Goal: Information Seeking & Learning: Check status

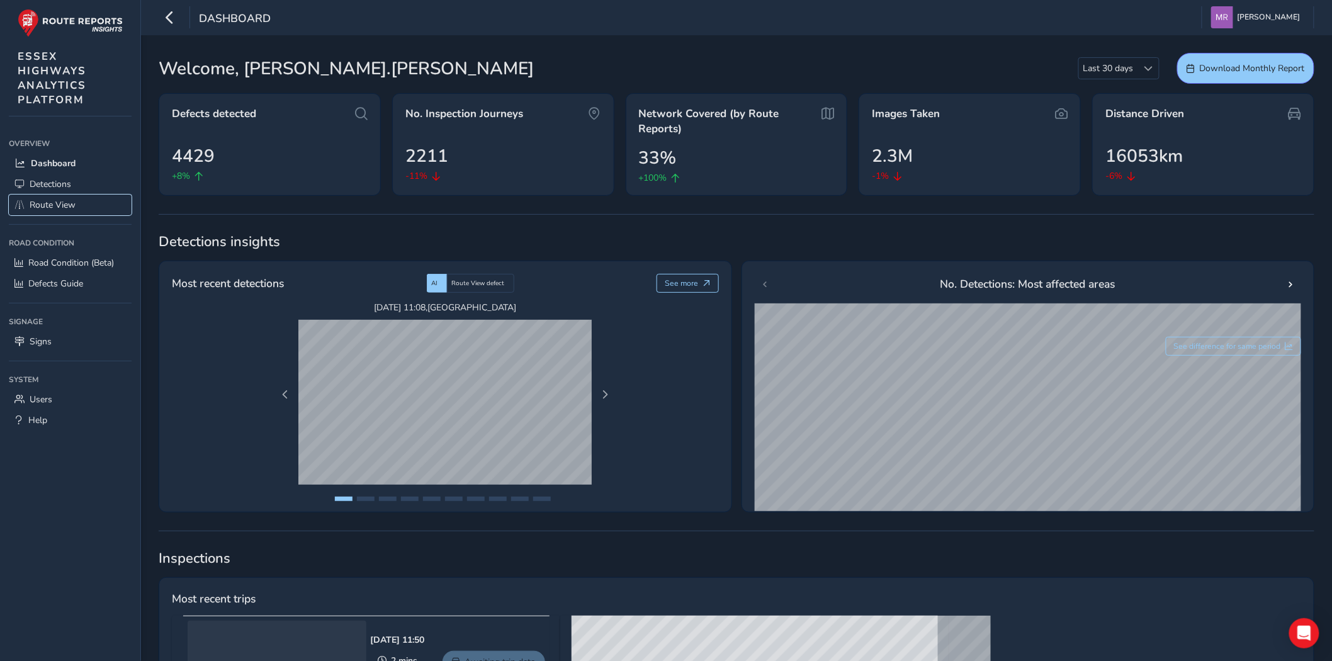
click at [42, 207] on span "Route View" at bounding box center [53, 205] width 46 height 12
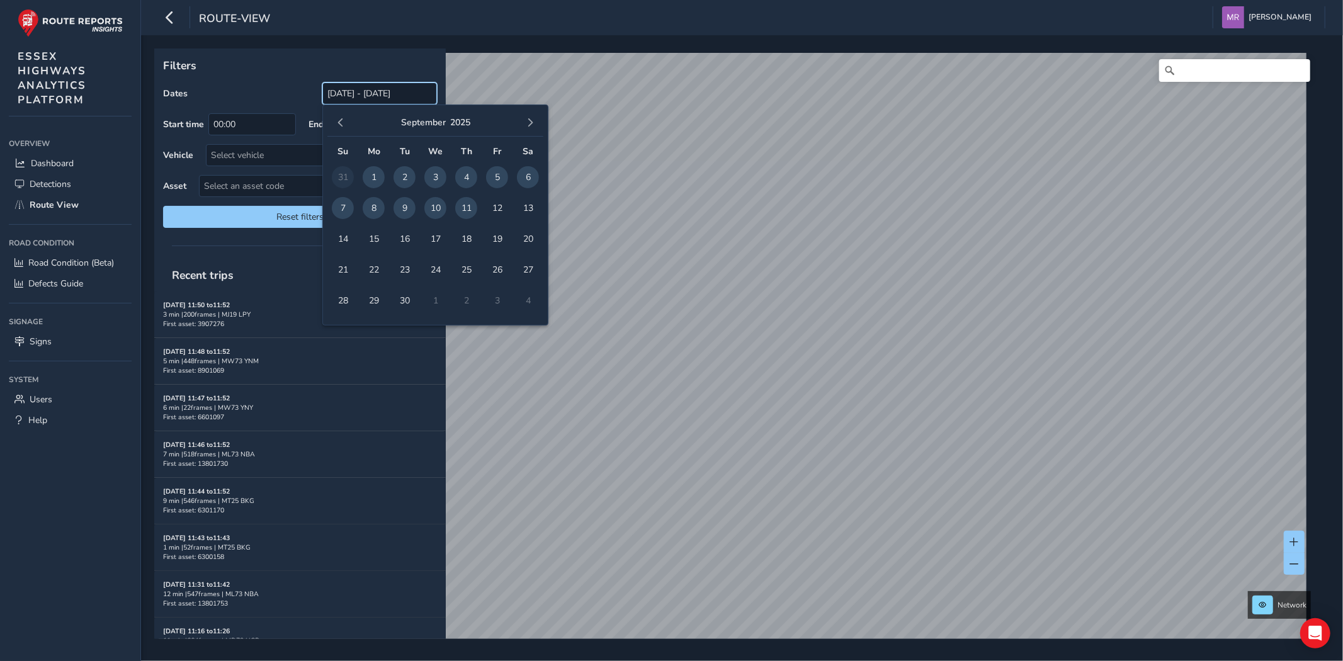
click at [359, 93] on input "[DATE] - [DATE]" at bounding box center [379, 93] width 115 height 22
click at [342, 122] on span "button" at bounding box center [340, 122] width 9 height 9
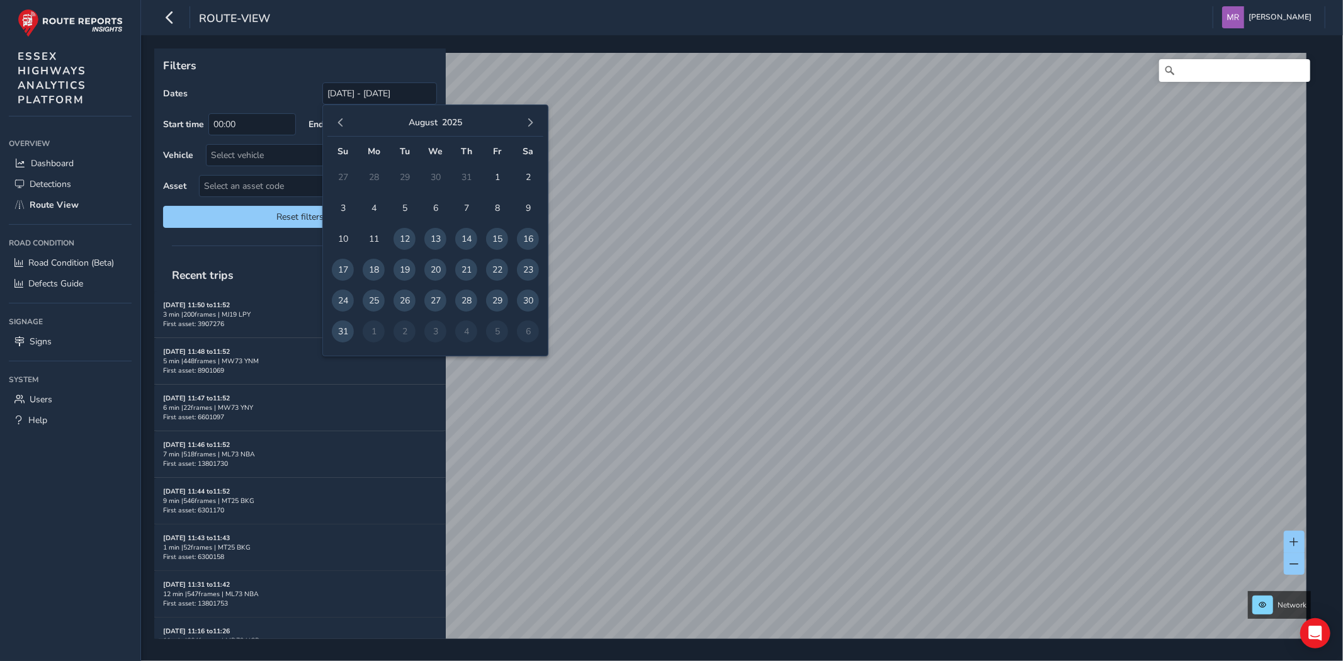
click at [342, 122] on span "button" at bounding box center [340, 122] width 9 height 9
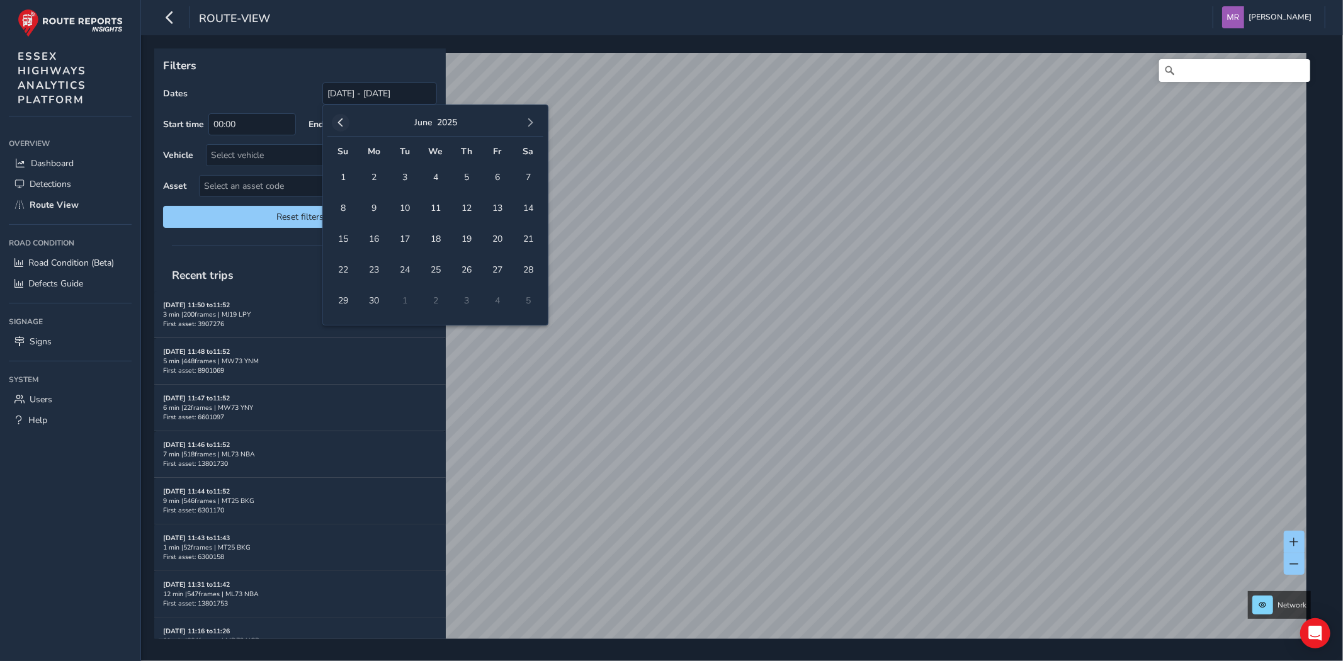
click at [339, 121] on span "button" at bounding box center [340, 122] width 9 height 9
drag, startPoint x: 338, startPoint y: 200, endPoint x: 344, endPoint y: 199, distance: 6.3
click at [337, 199] on span "2" at bounding box center [343, 208] width 22 height 22
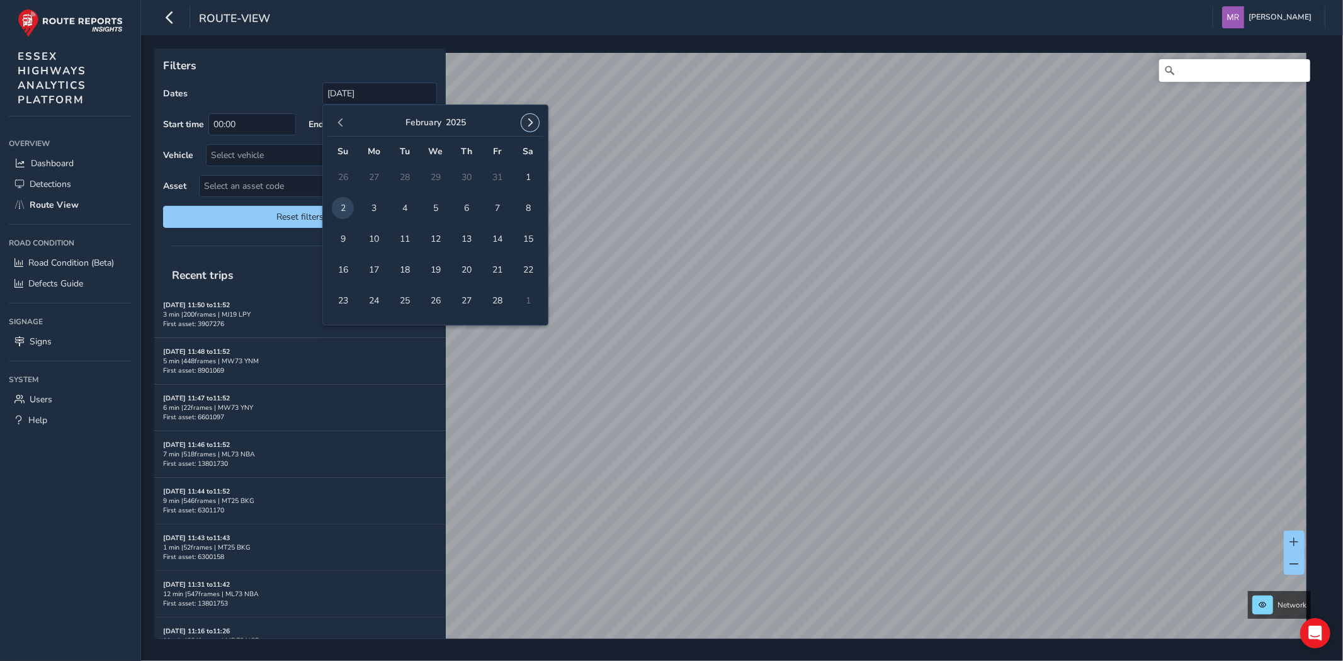
click at [527, 120] on span "button" at bounding box center [530, 122] width 9 height 9
click at [526, 120] on span "button" at bounding box center [530, 122] width 9 height 9
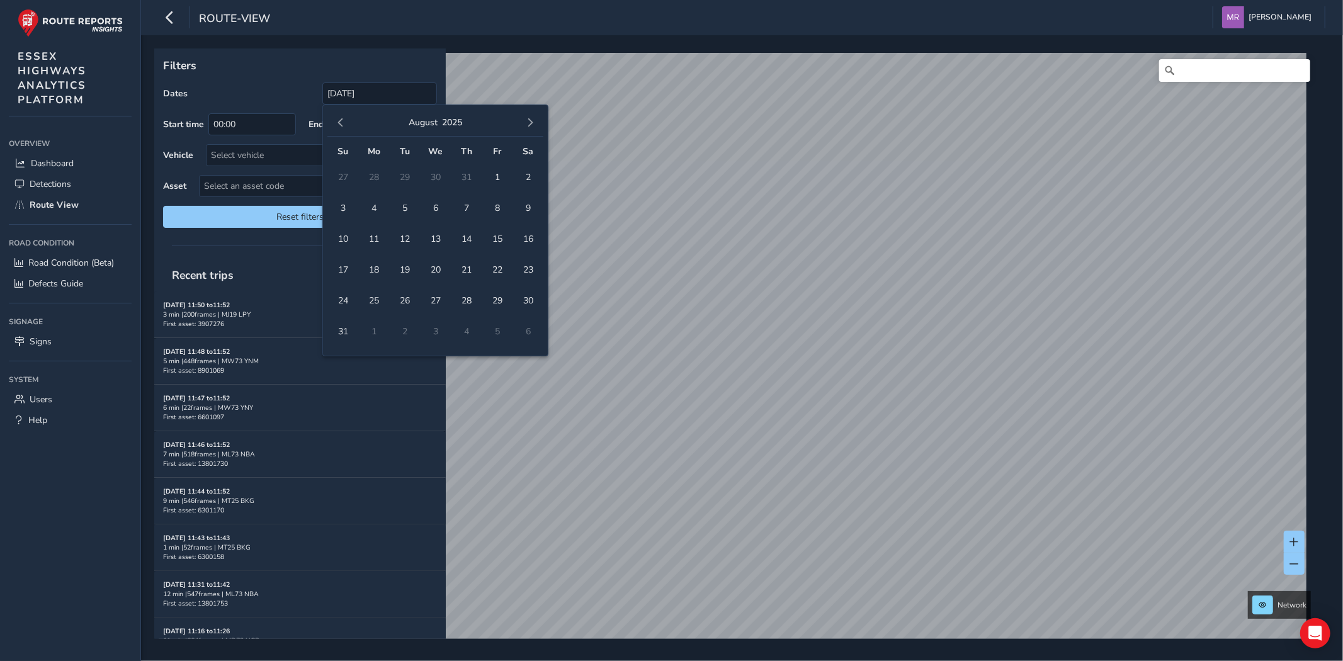
click at [526, 120] on span "button" at bounding box center [530, 122] width 9 height 9
click at [462, 204] on span "11" at bounding box center [466, 208] width 22 height 22
type input "[DATE] - [DATE]"
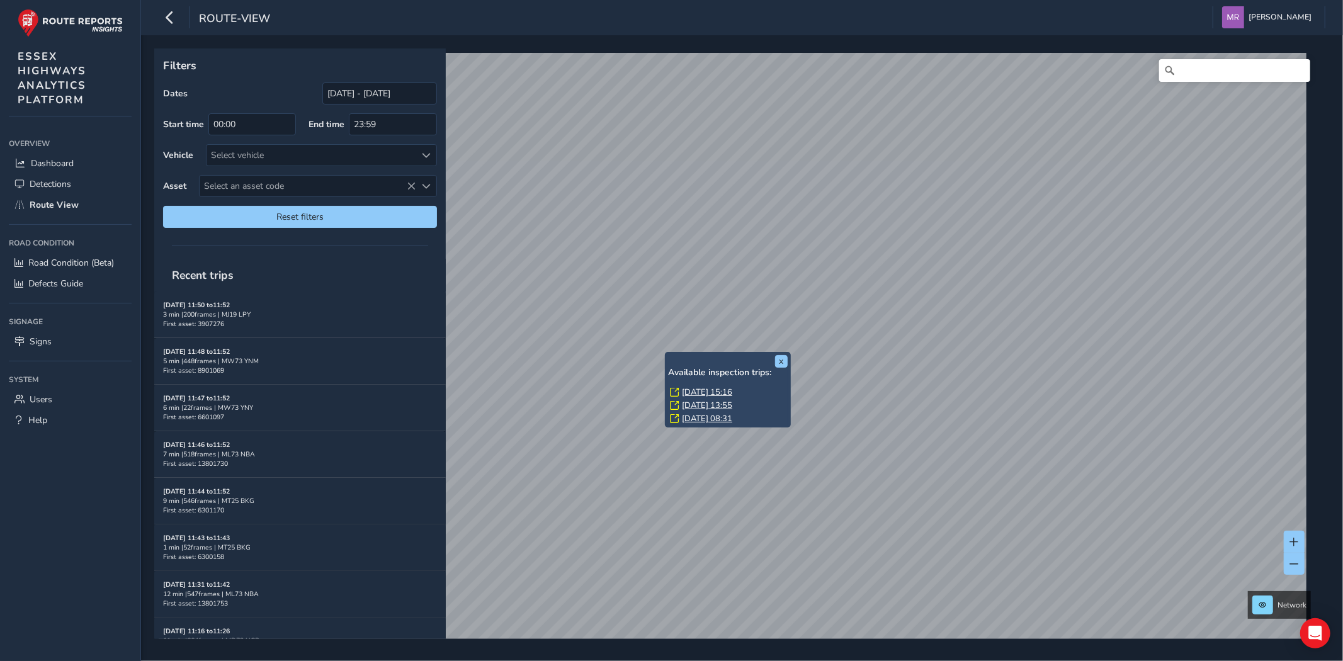
click at [706, 385] on div "Available inspection trips: [DATE] 15:16 [DATE] 13:55 [DATE] 08:31" at bounding box center [728, 397] width 120 height 59
click at [706, 387] on link "[DATE] 15:16" at bounding box center [707, 392] width 50 height 11
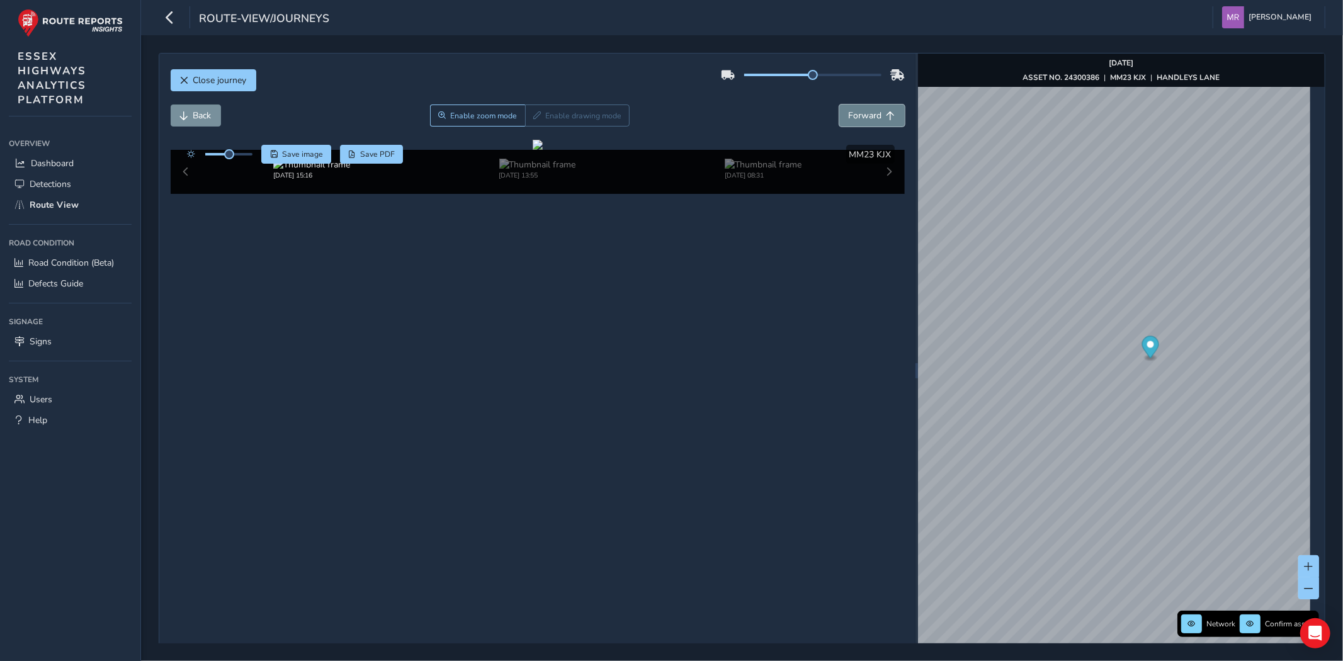
click at [863, 112] on span "Forward" at bounding box center [865, 116] width 33 height 12
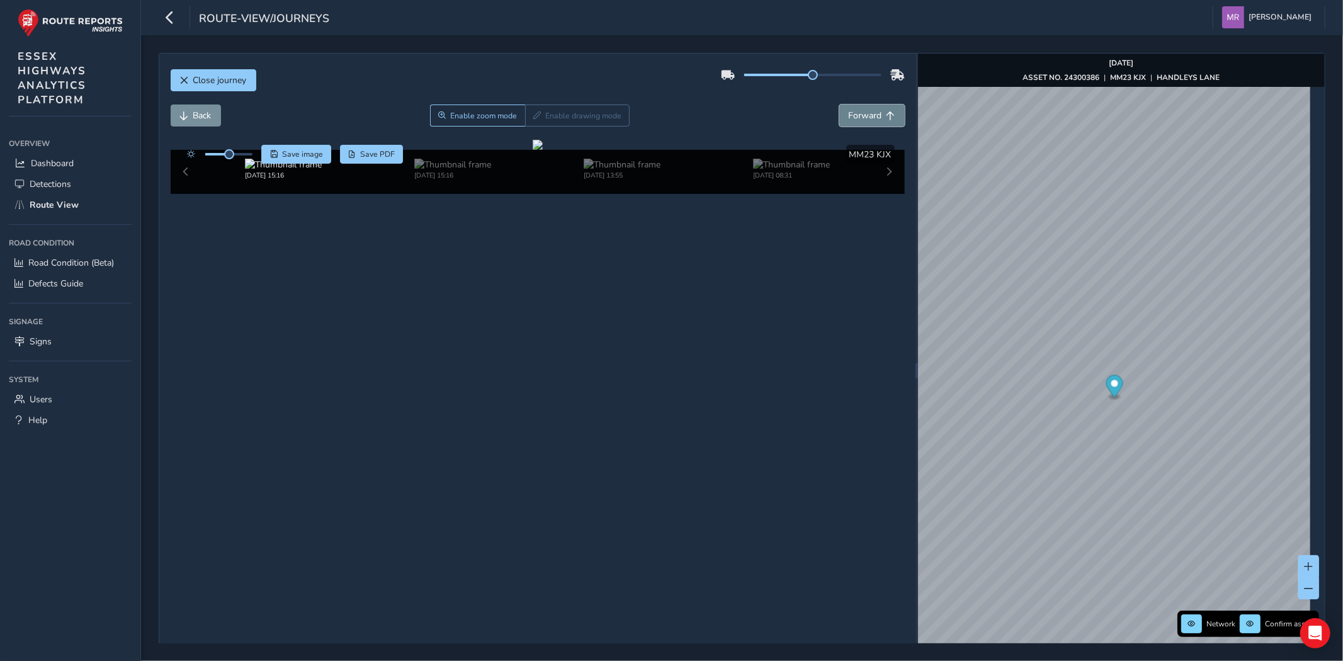
click at [863, 112] on span "Forward" at bounding box center [865, 116] width 33 height 12
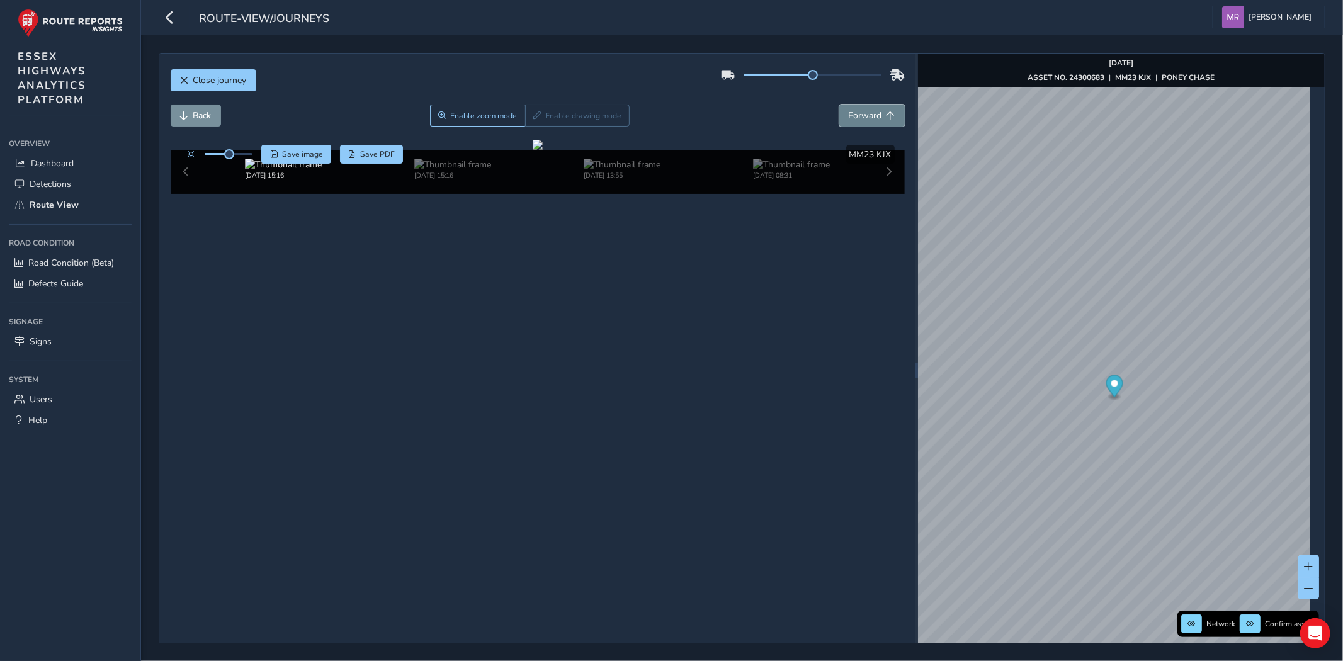
click at [863, 112] on span "Forward" at bounding box center [865, 116] width 33 height 12
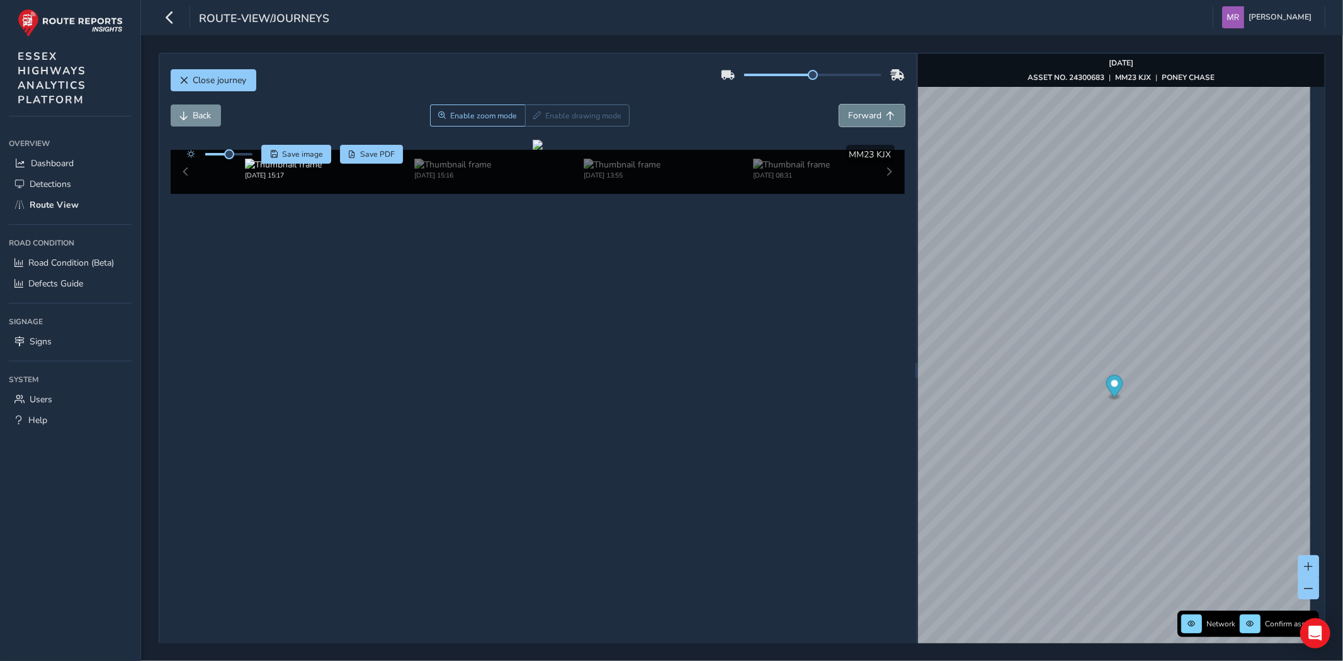
click at [863, 112] on span "Forward" at bounding box center [865, 116] width 33 height 12
click at [192, 120] on button "Back" at bounding box center [196, 116] width 50 height 22
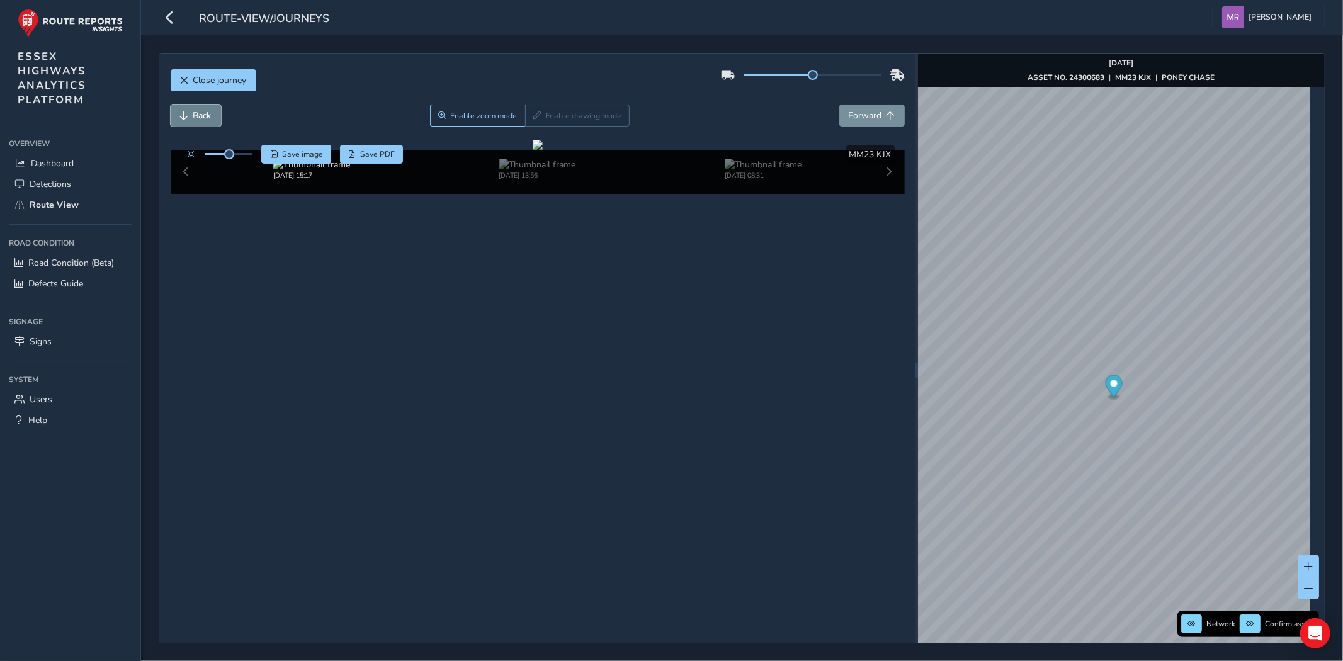
click at [192, 120] on button "Back" at bounding box center [196, 116] width 50 height 22
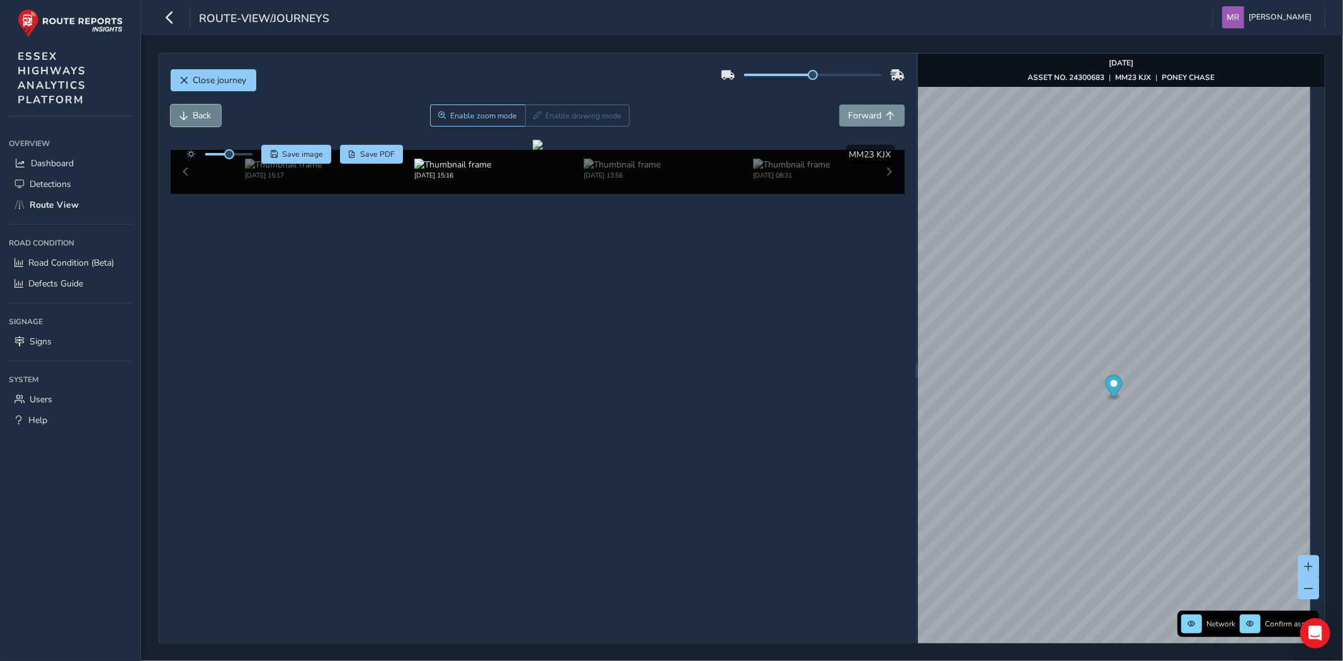
click at [192, 120] on button "Back" at bounding box center [196, 116] width 50 height 22
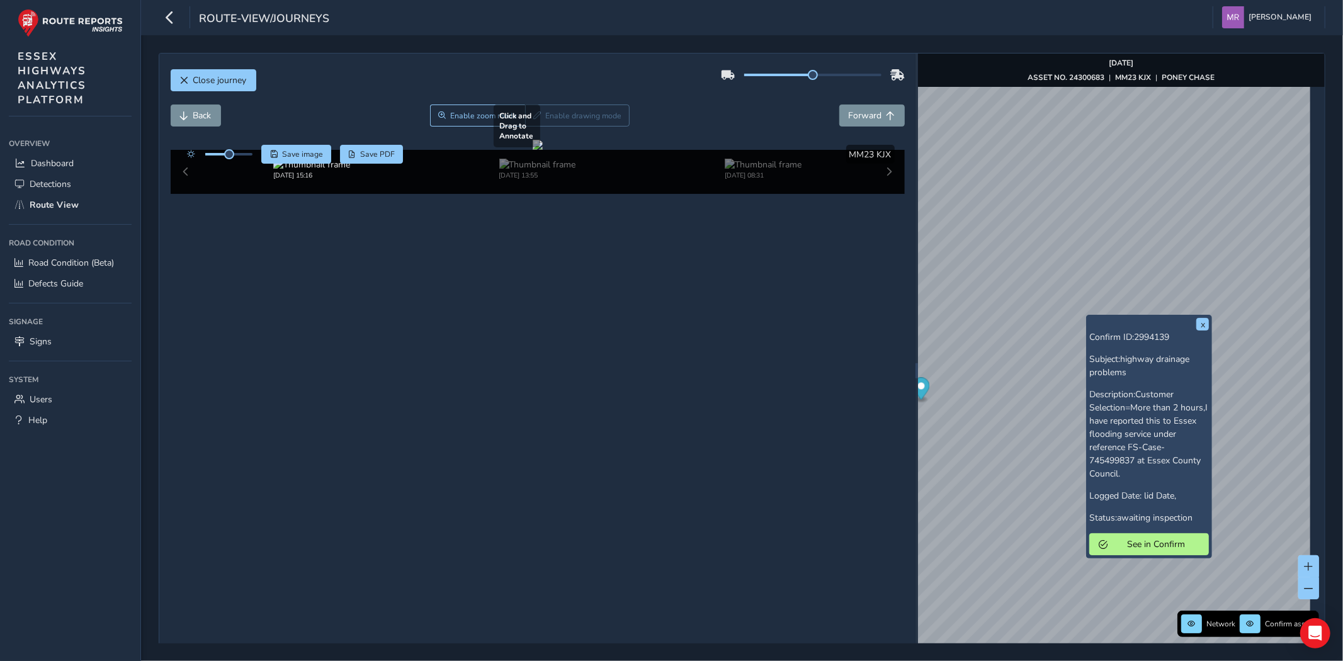
drag, startPoint x: 223, startPoint y: 291, endPoint x: 584, endPoint y: 273, distance: 361.8
click at [543, 150] on div at bounding box center [538, 145] width 10 height 10
click at [208, 114] on span "Back" at bounding box center [202, 116] width 18 height 12
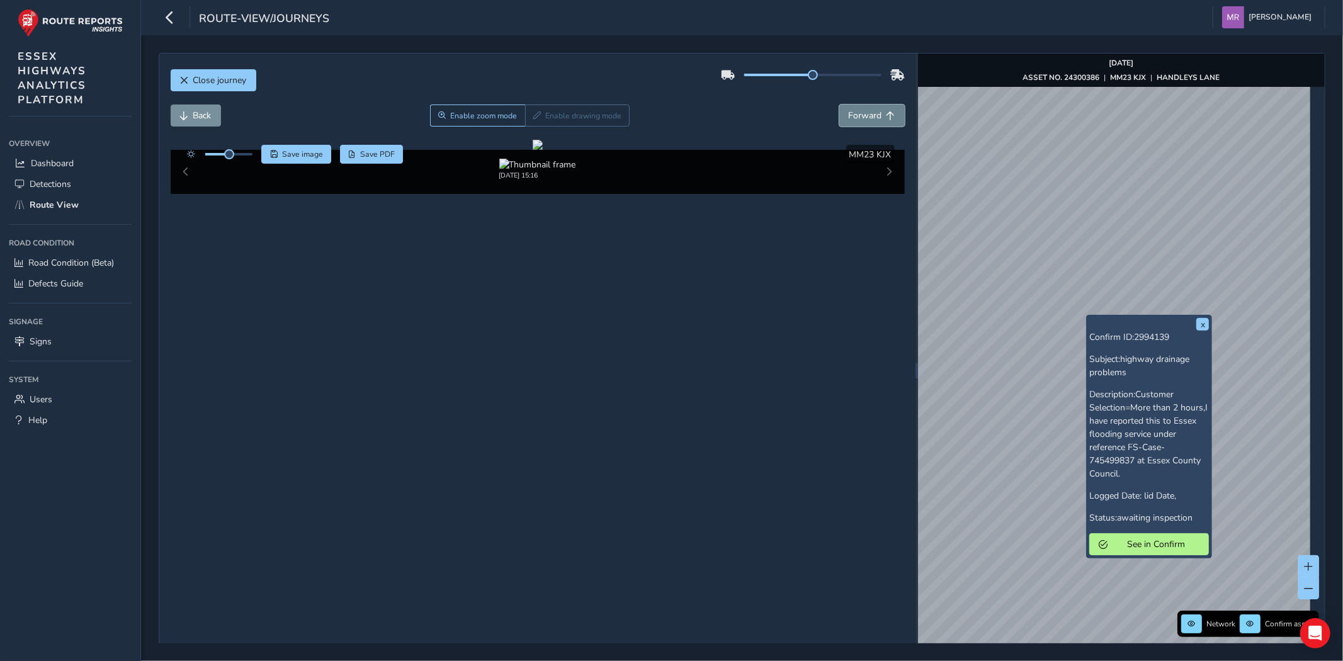
click at [861, 121] on span "Forward" at bounding box center [865, 116] width 33 height 12
click at [210, 114] on span "Back" at bounding box center [202, 116] width 18 height 12
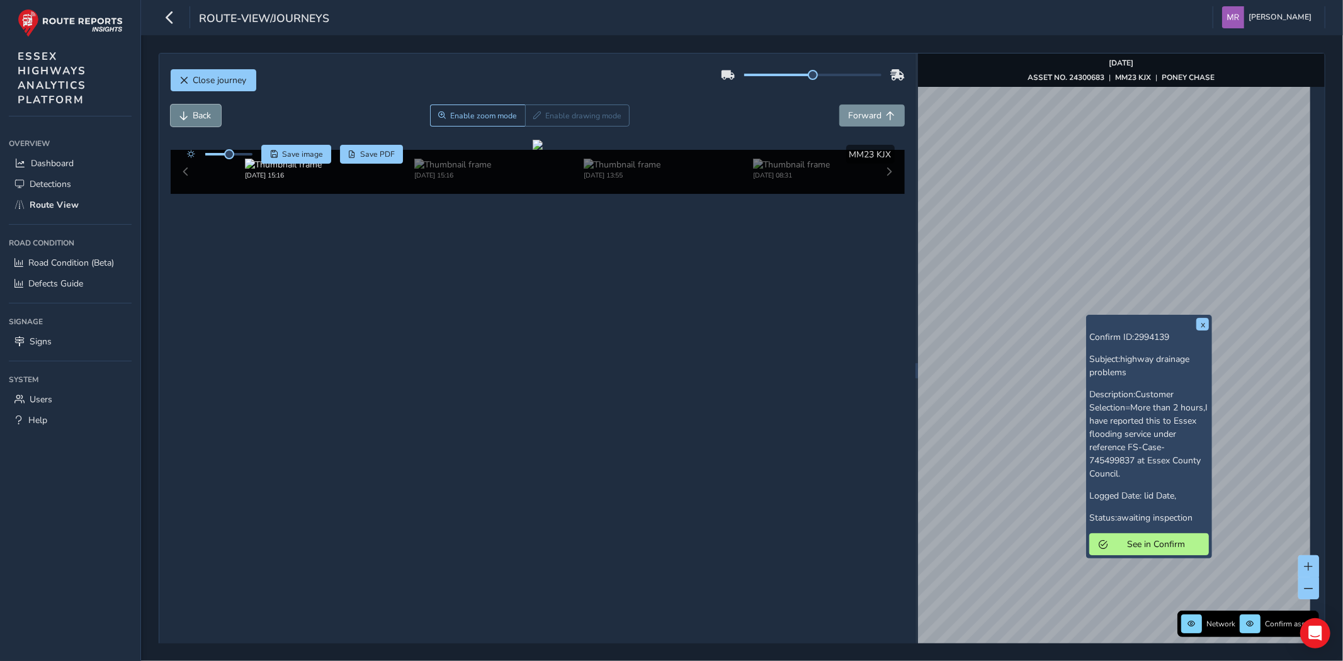
click at [210, 114] on span "Back" at bounding box center [202, 116] width 18 height 12
click at [200, 76] on span "Close journey" at bounding box center [220, 80] width 54 height 12
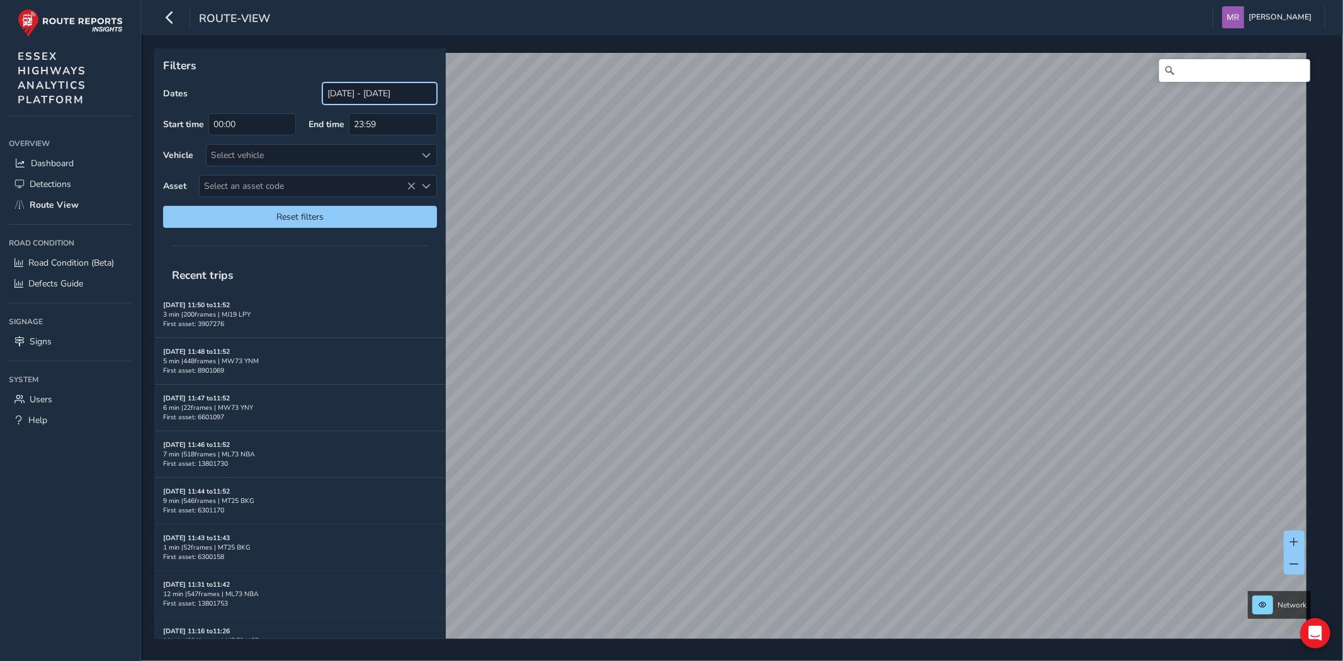
click at [349, 93] on input "[DATE] - [DATE]" at bounding box center [379, 93] width 115 height 22
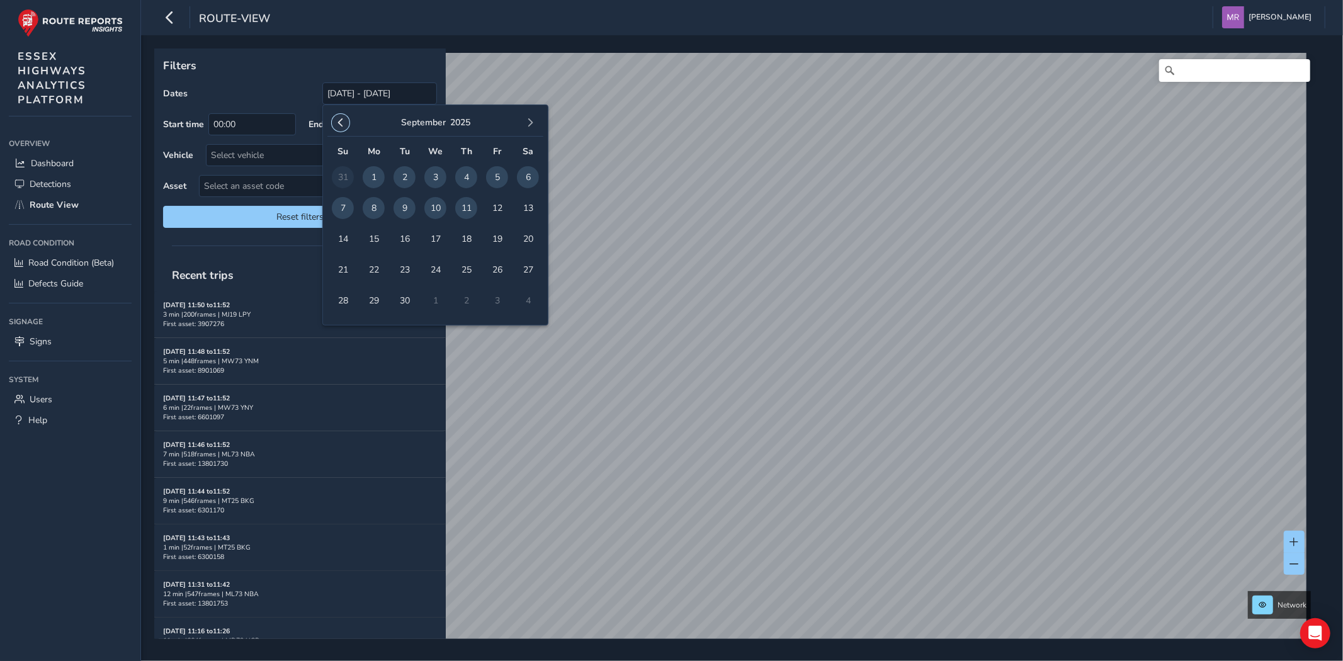
click at [332, 127] on button "button" at bounding box center [341, 123] width 18 height 18
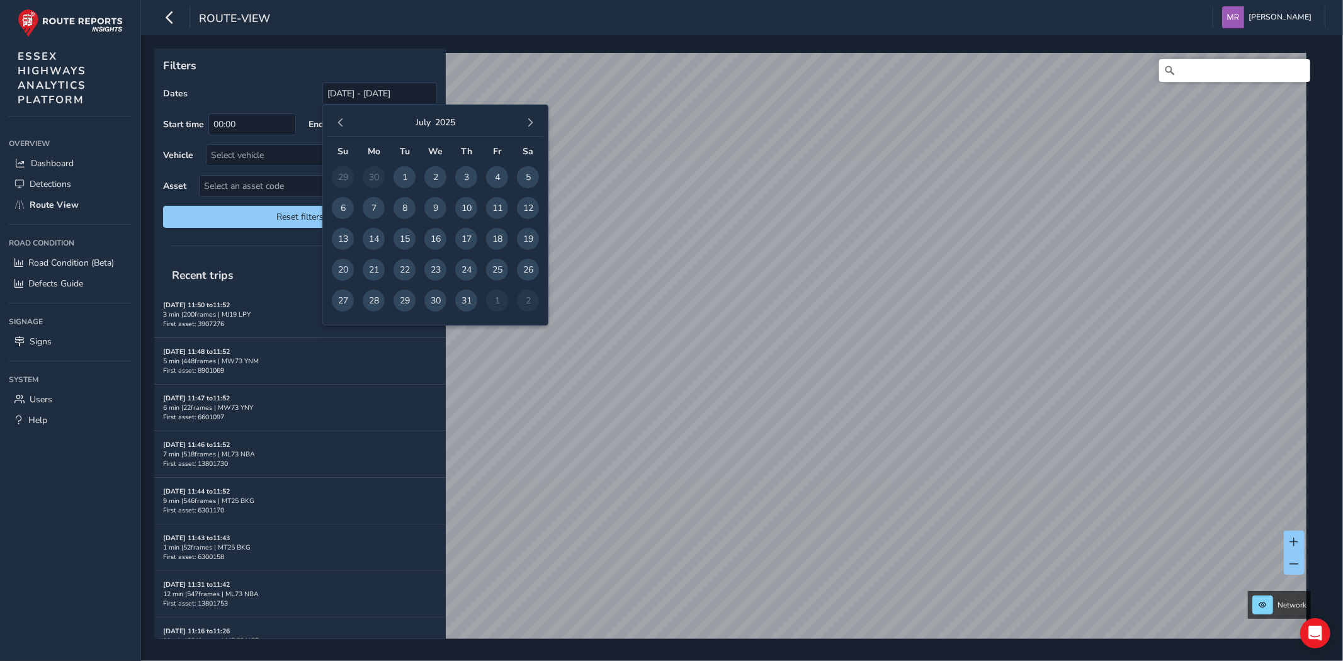
click at [332, 127] on button "button" at bounding box center [341, 123] width 18 height 18
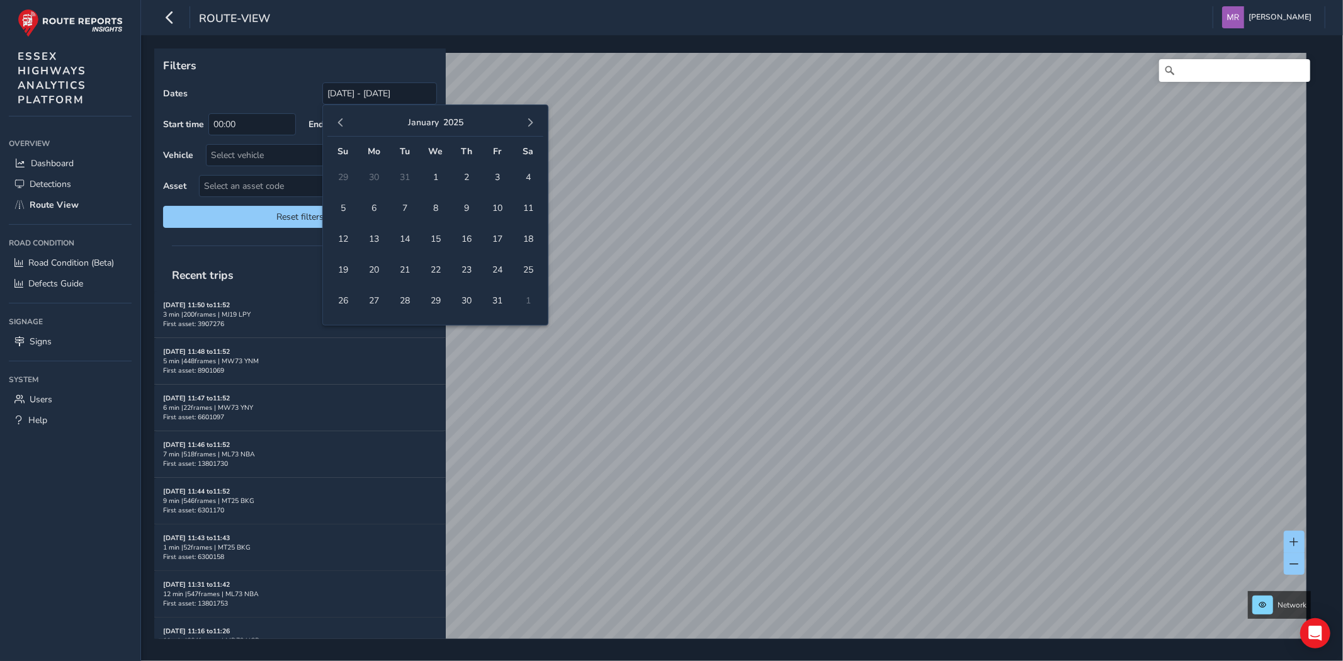
click at [332, 127] on button "button" at bounding box center [341, 123] width 18 height 18
click at [336, 132] on div "[DATE]" at bounding box center [435, 123] width 216 height 27
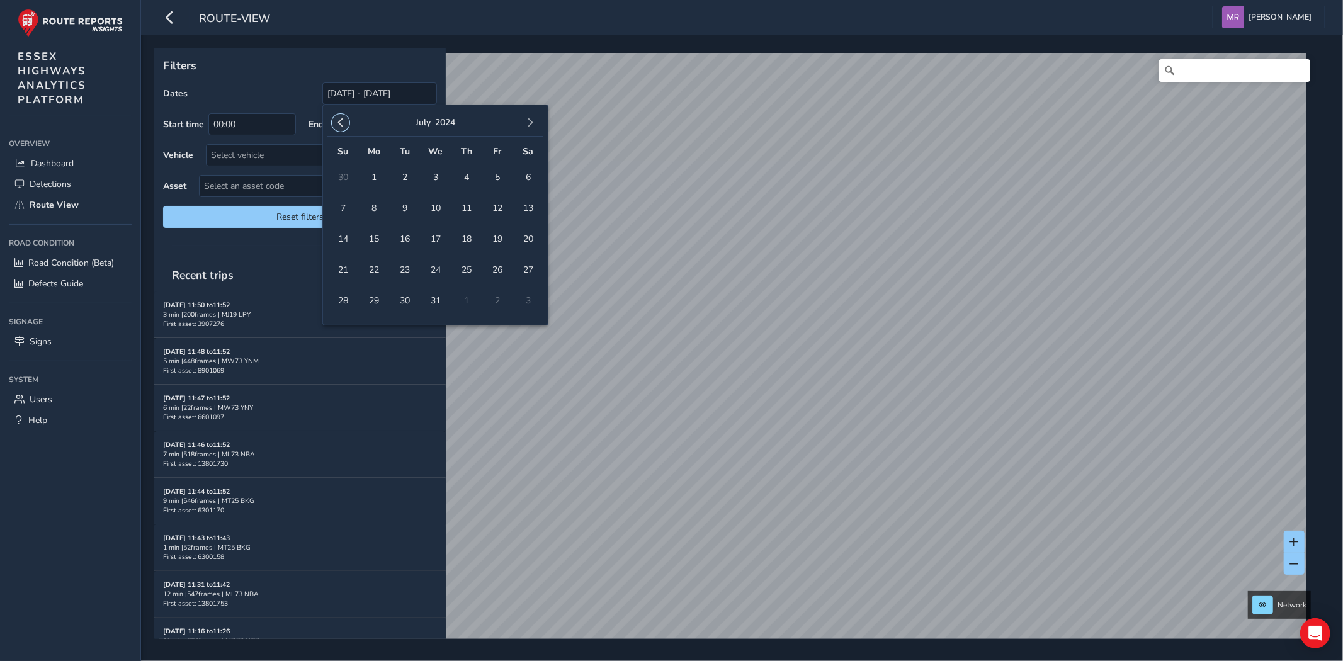
click at [336, 130] on button "button" at bounding box center [341, 123] width 18 height 18
click at [336, 126] on span "button" at bounding box center [340, 122] width 9 height 9
click at [429, 169] on span "1" at bounding box center [435, 177] width 22 height 22
click at [531, 125] on span "button" at bounding box center [530, 122] width 9 height 9
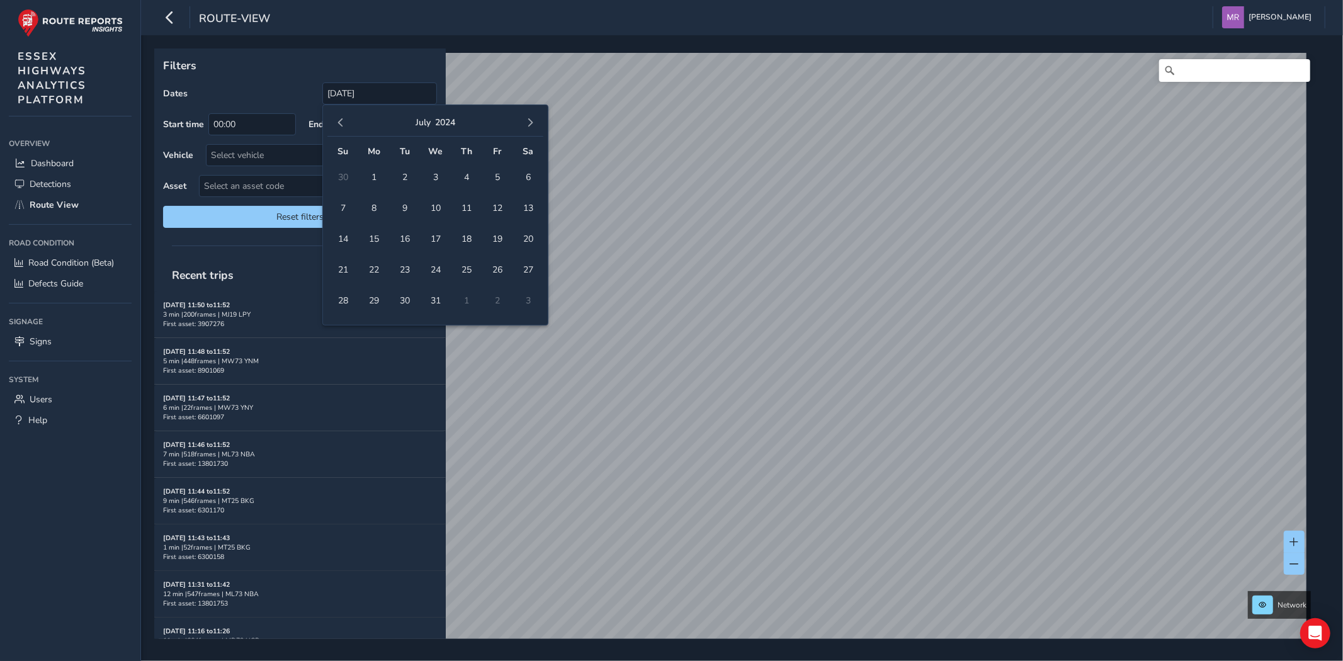
click at [531, 125] on span "button" at bounding box center [530, 122] width 9 height 9
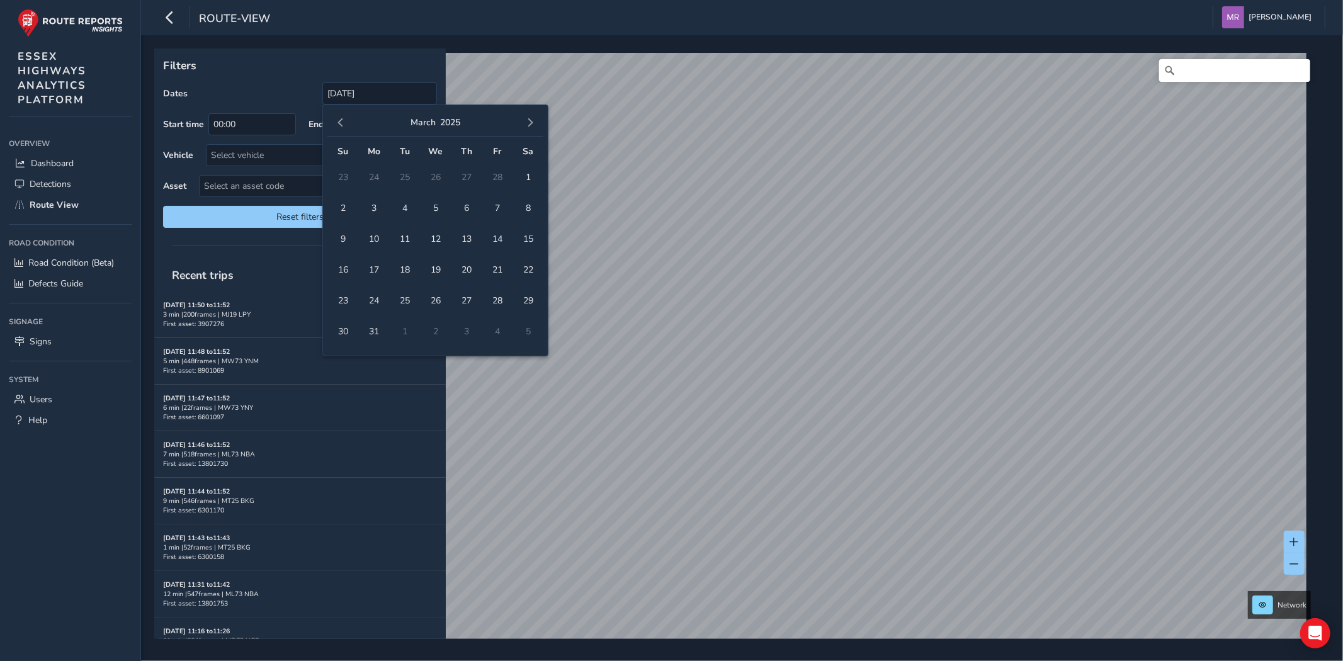
click at [531, 125] on span "button" at bounding box center [530, 122] width 9 height 9
click at [531, 124] on span "button" at bounding box center [530, 122] width 9 height 9
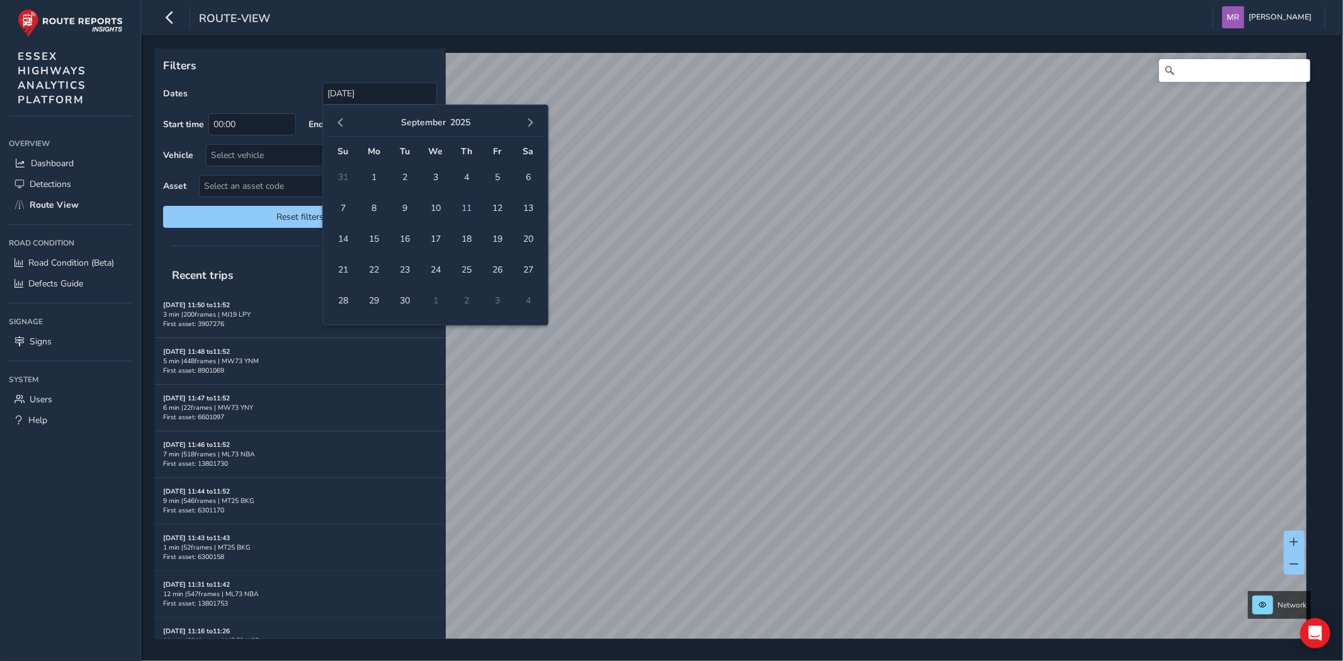
click at [531, 124] on span "button" at bounding box center [530, 122] width 9 height 9
click at [401, 180] on span "2" at bounding box center [404, 177] width 22 height 22
type input "[DATE] - [DATE]"
